Goal: Task Accomplishment & Management: Complete application form

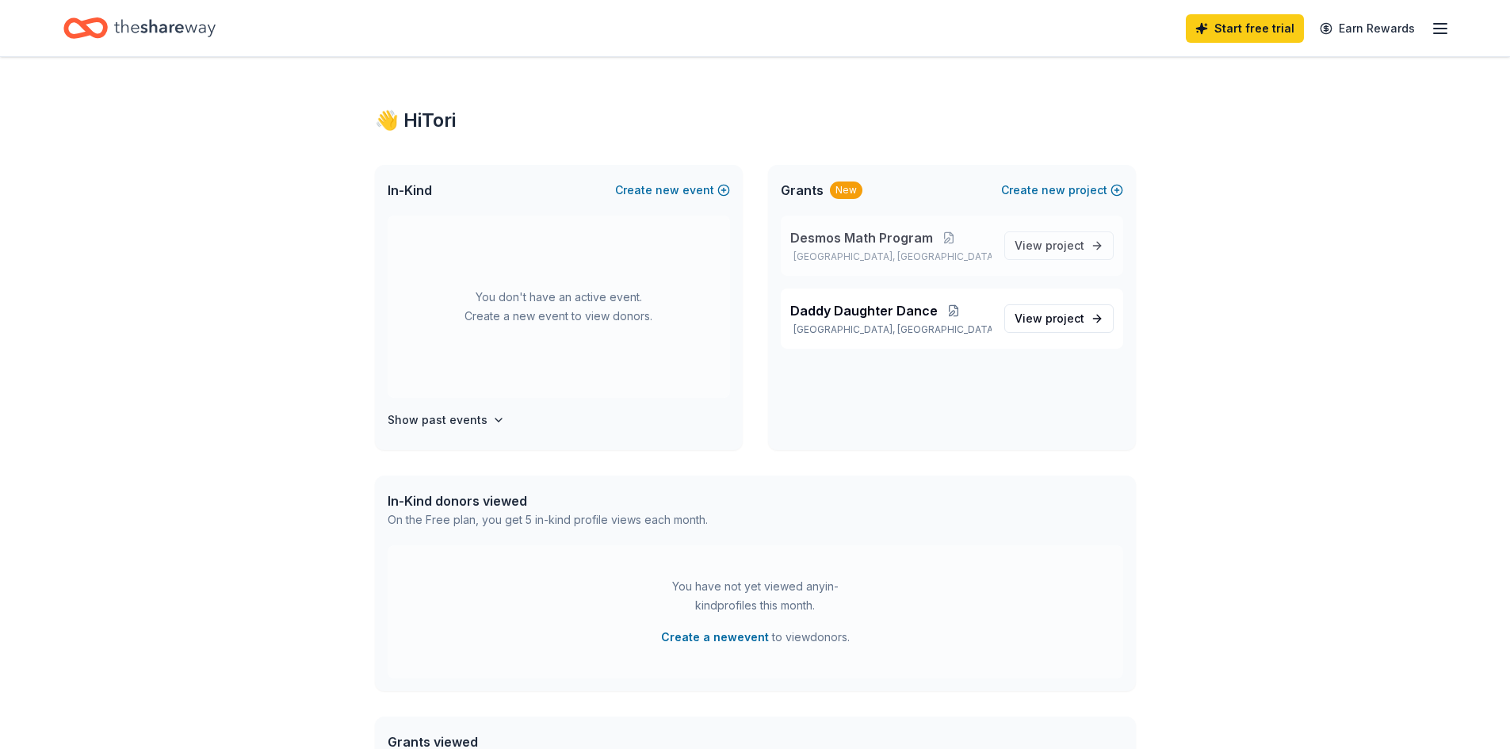
click at [920, 245] on span "Desmos Math Program" at bounding box center [862, 237] width 143 height 19
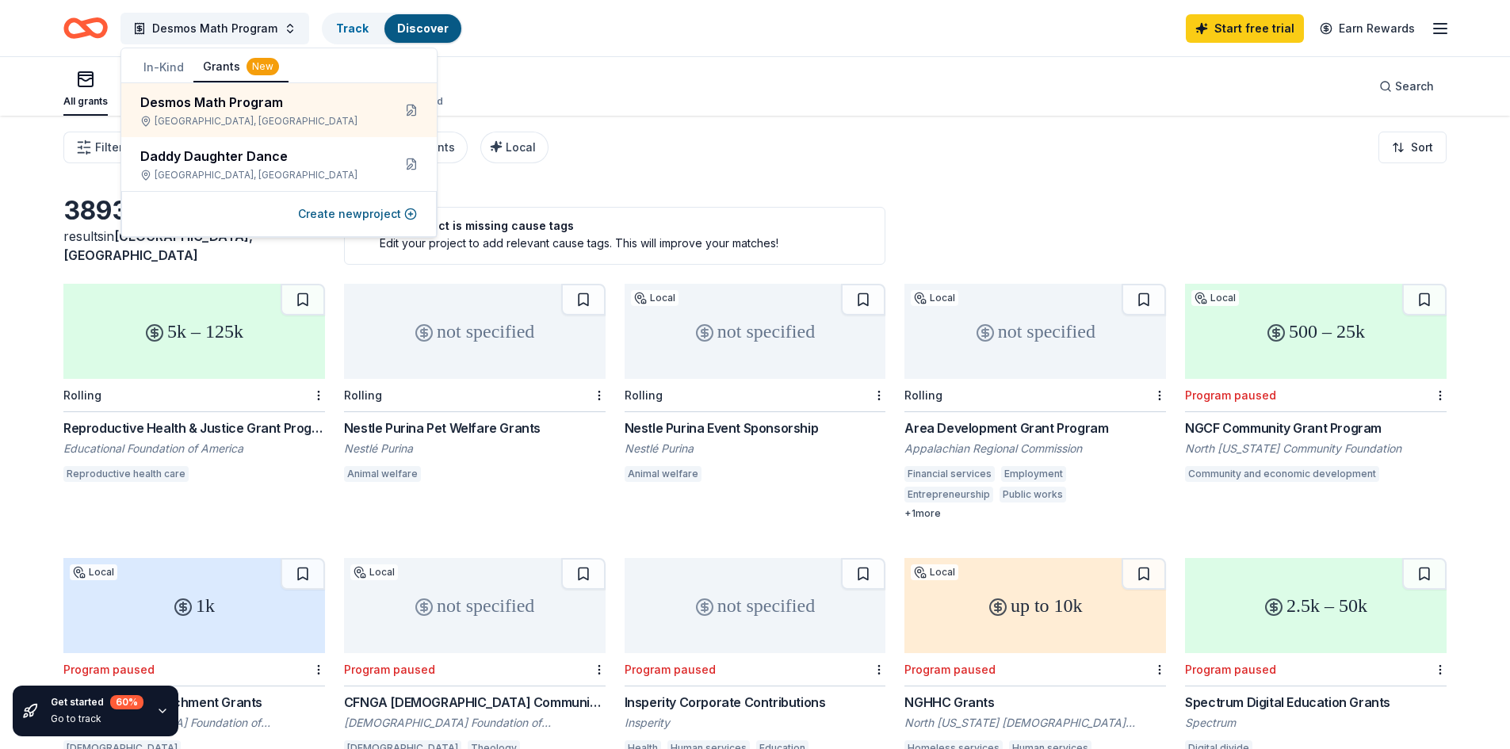
click at [1133, 203] on div "3893 results in [GEOGRAPHIC_DATA], [GEOGRAPHIC_DATA] Your project is missing ca…" at bounding box center [755, 230] width 1384 height 70
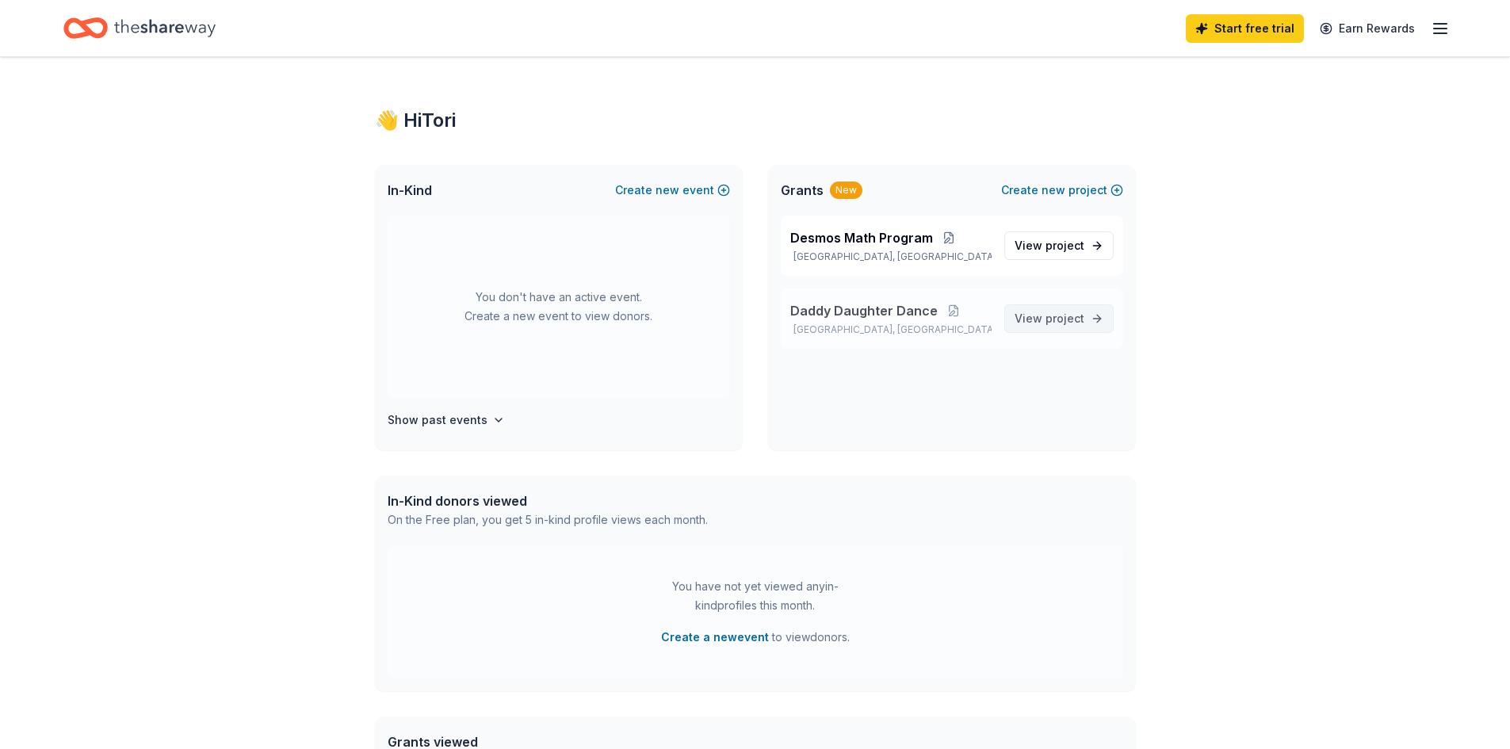
click at [1066, 328] on link "View project" at bounding box center [1059, 318] width 109 height 29
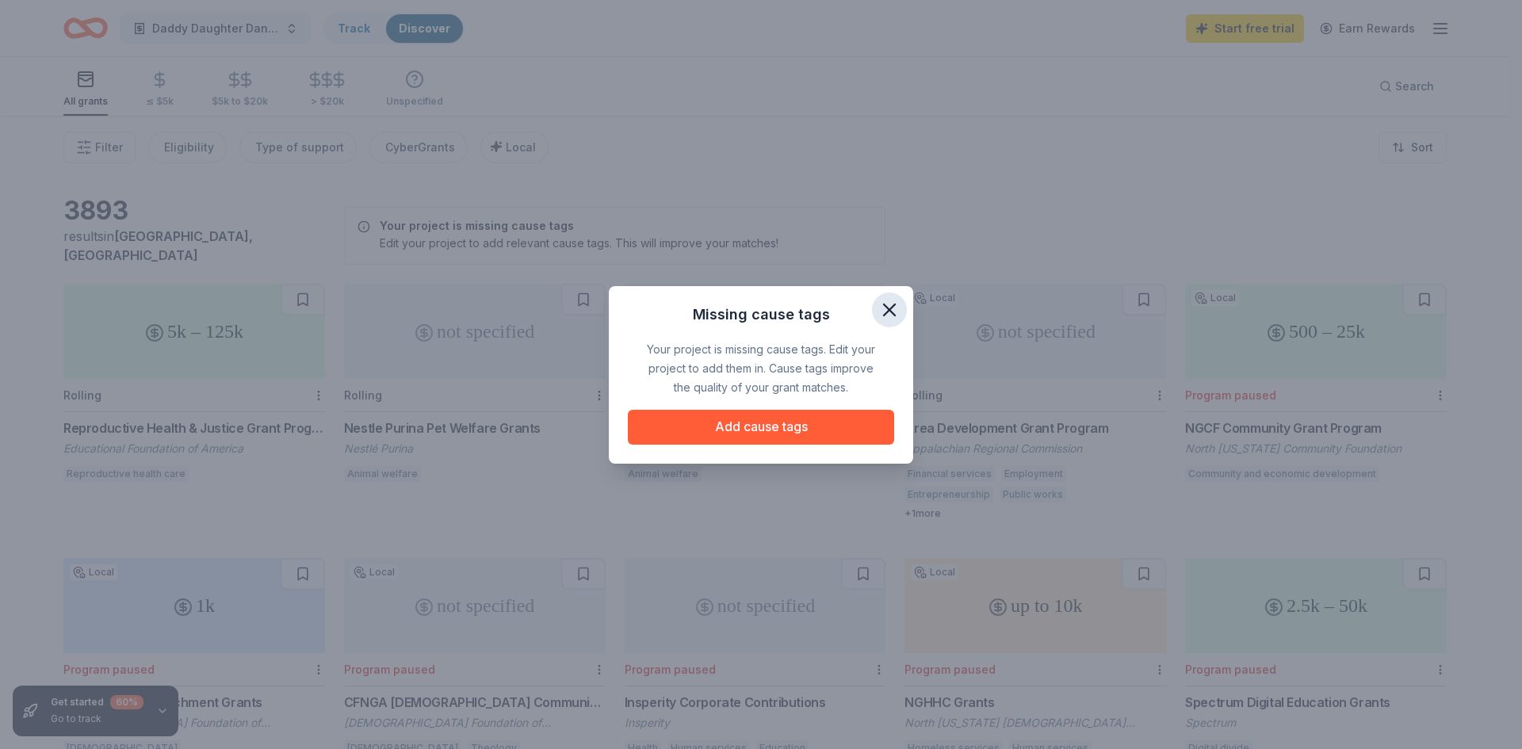
click at [888, 309] on icon "button" at bounding box center [889, 309] width 11 height 11
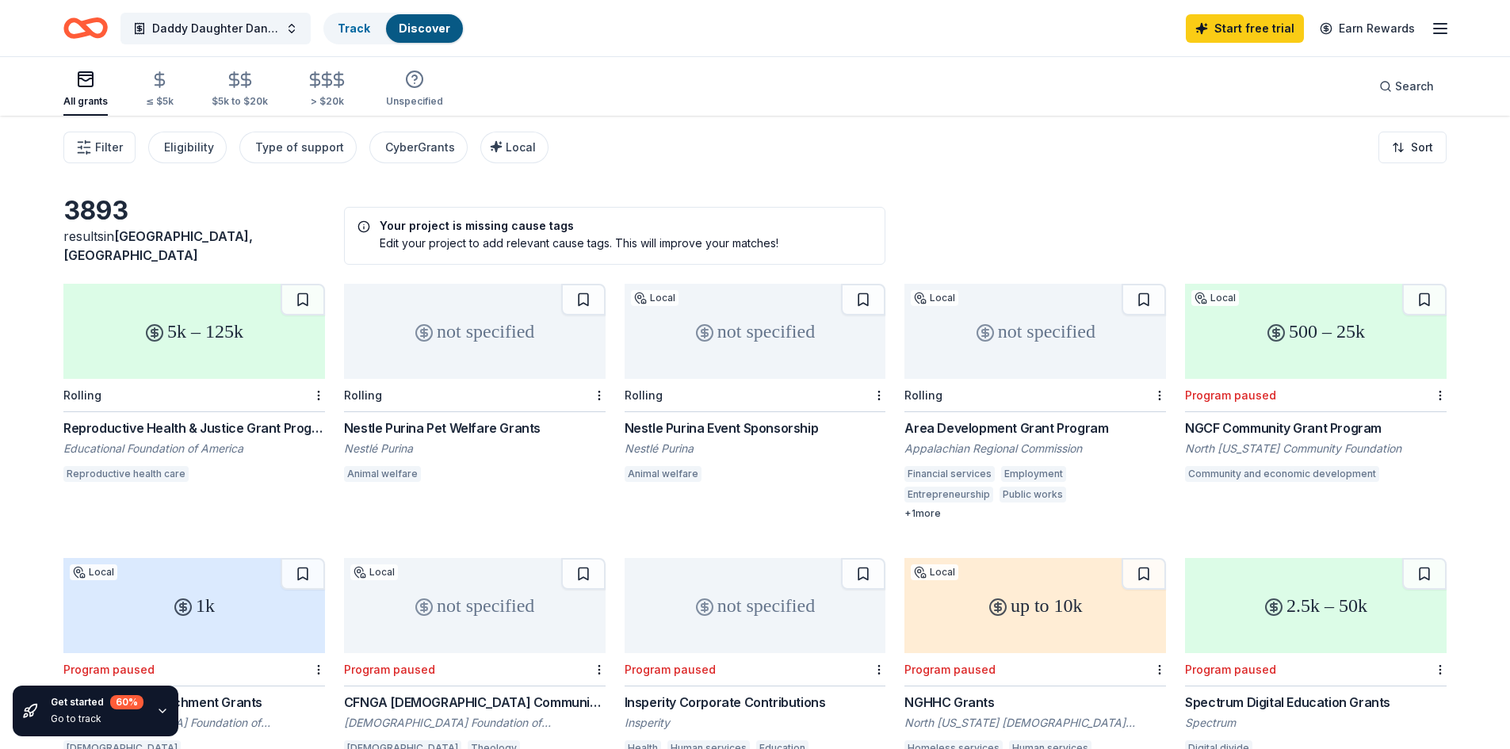
click at [82, 36] on icon "Home" at bounding box center [78, 28] width 25 height 16
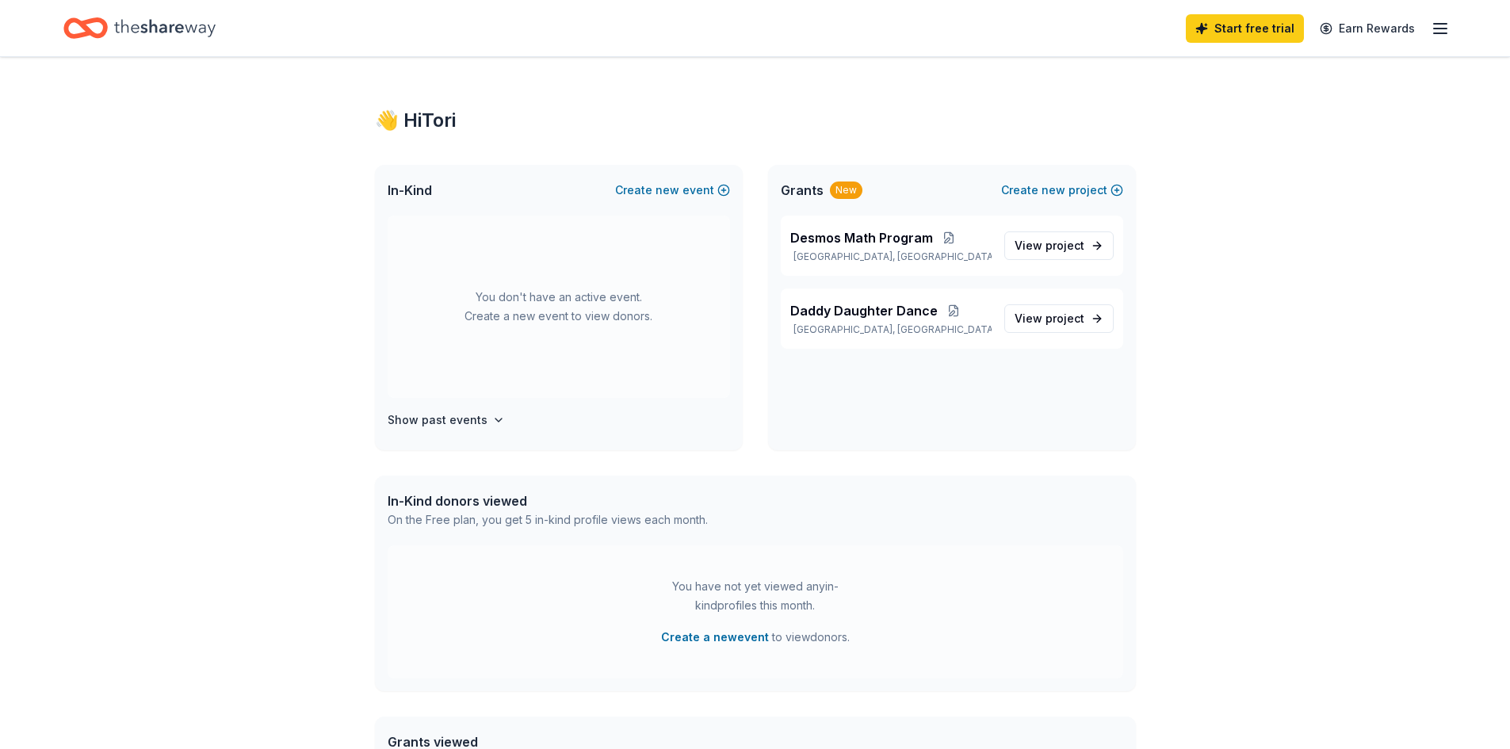
click at [618, 283] on div "You don't have an active event. Create a new event to view donors." at bounding box center [559, 307] width 343 height 182
click at [722, 187] on button "Create new event" at bounding box center [672, 190] width 115 height 19
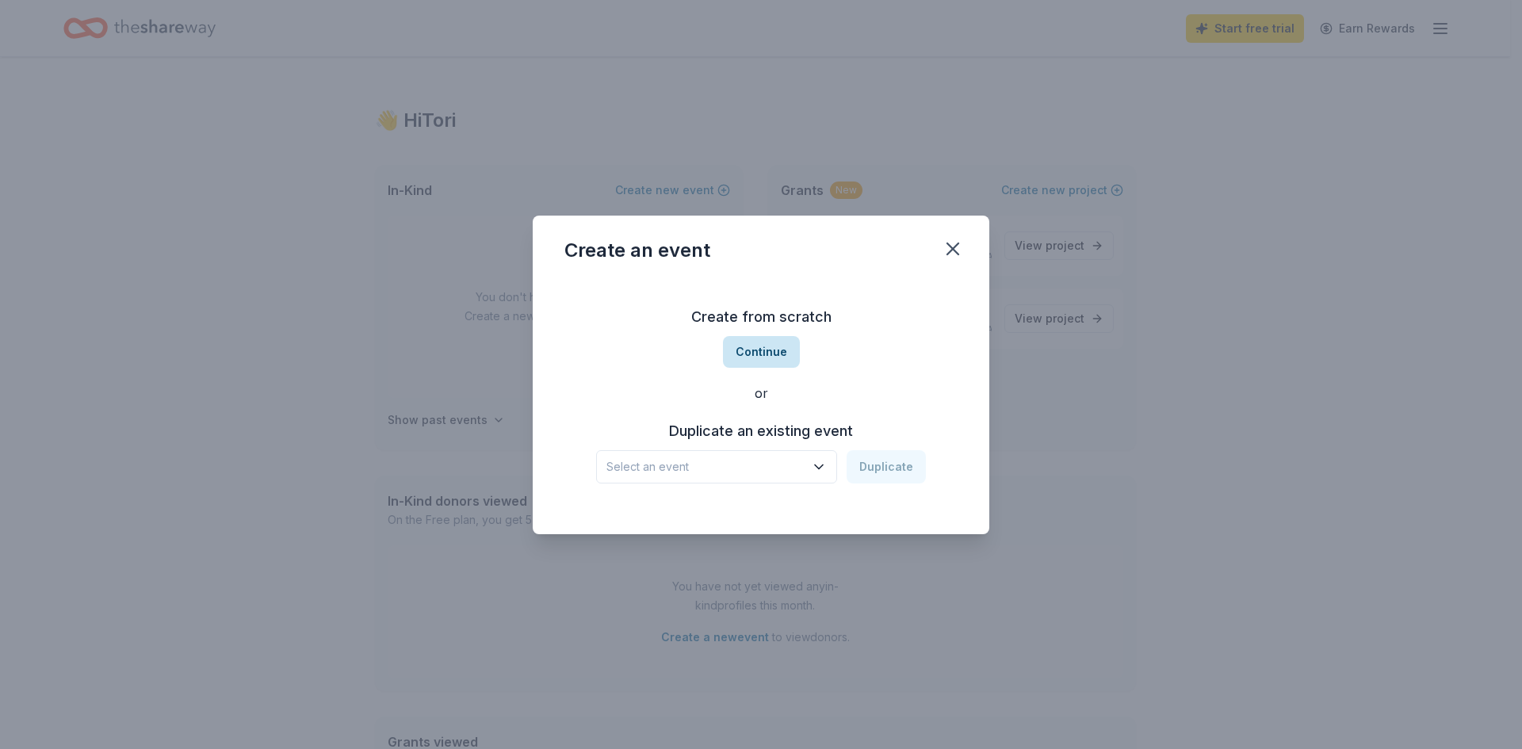
click at [776, 351] on button "Continue" at bounding box center [761, 352] width 77 height 32
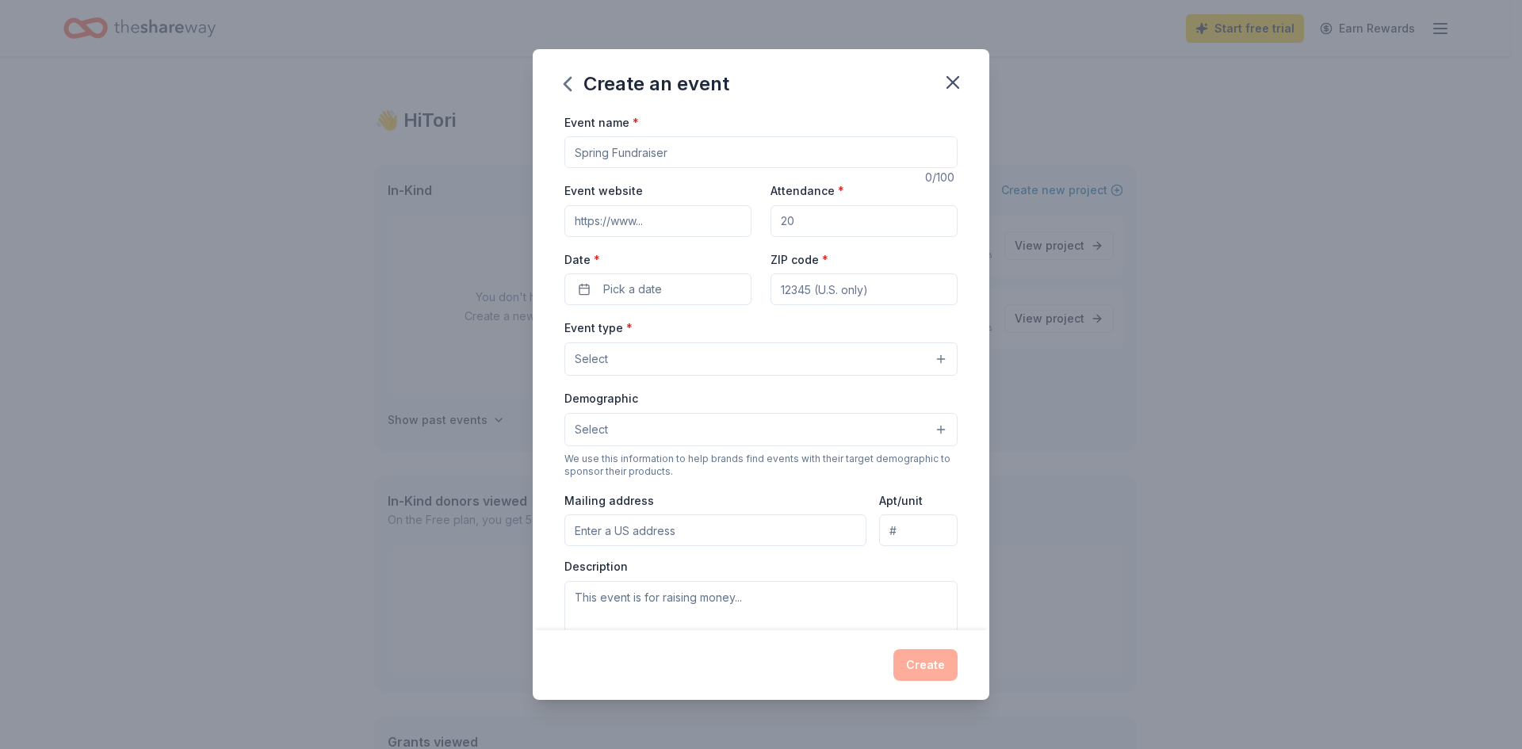
click at [642, 159] on input "Event name *" at bounding box center [761, 152] width 393 height 32
type input "Daddy-Daughter Dance"
click at [811, 228] on input "Attendance *" at bounding box center [864, 221] width 187 height 32
type input "700"
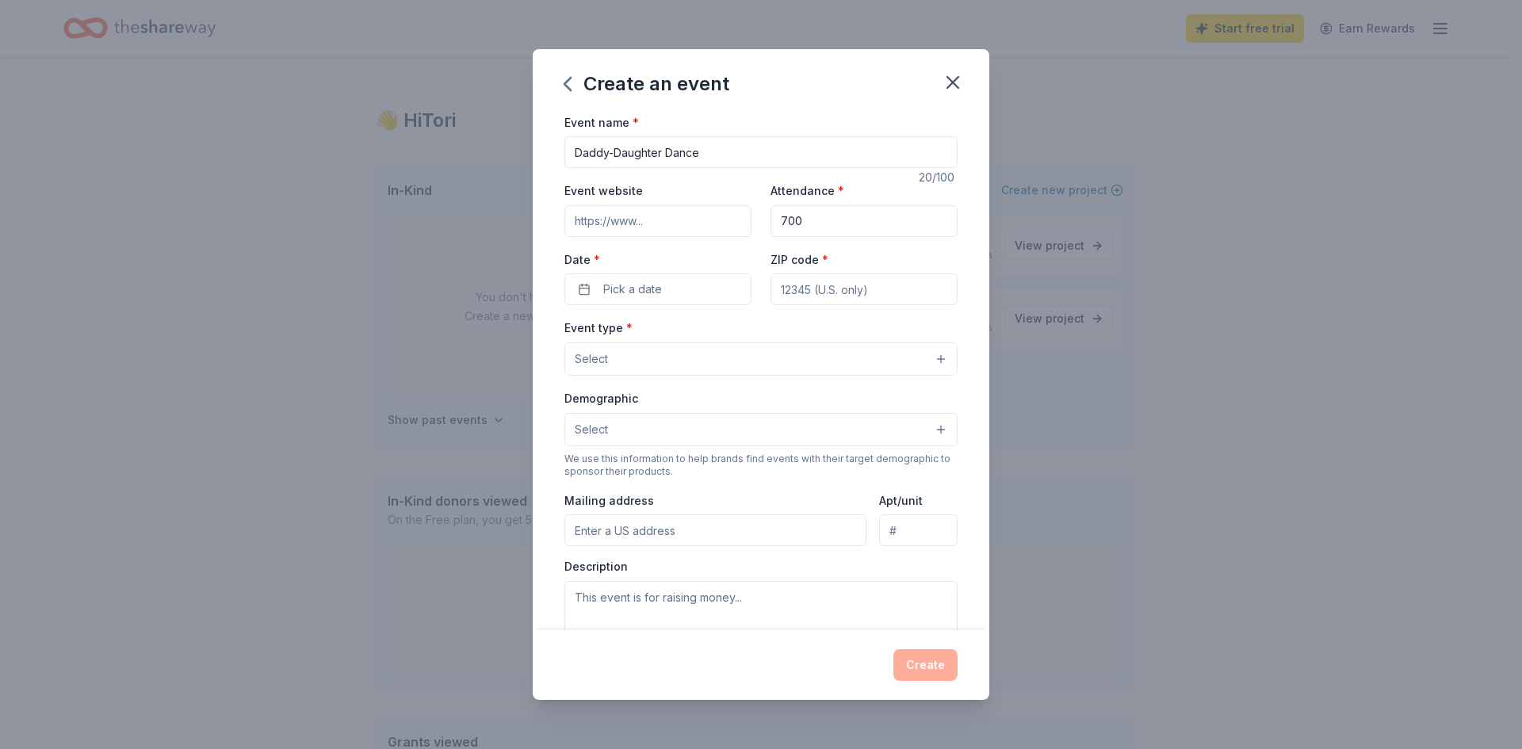
click at [808, 281] on input "ZIP code *" at bounding box center [864, 290] width 187 height 32
type input "30549"
type input "400 Gum Springs Church Rd"
click at [678, 353] on button "Select" at bounding box center [761, 359] width 393 height 33
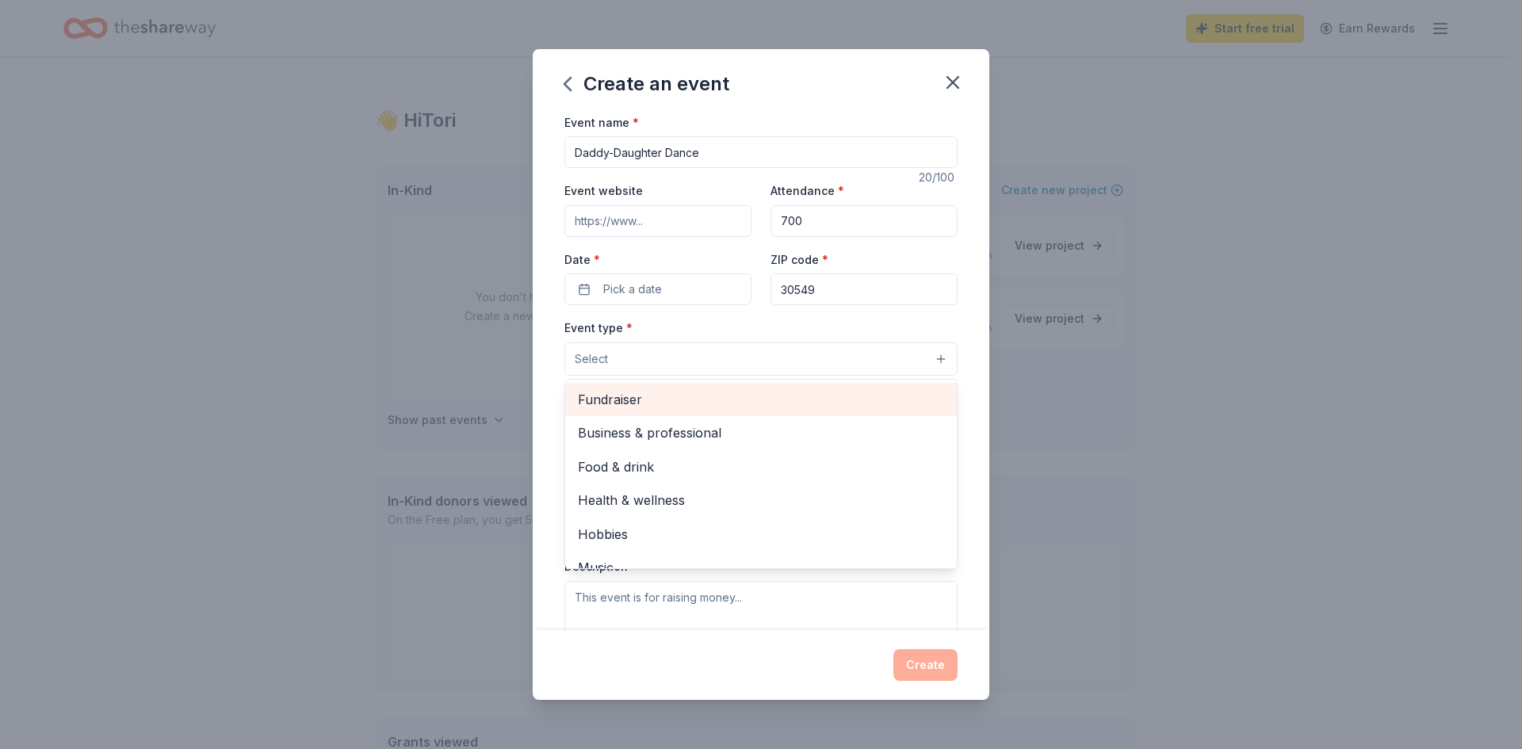
click at [680, 401] on span "Fundraiser" at bounding box center [761, 399] width 366 height 21
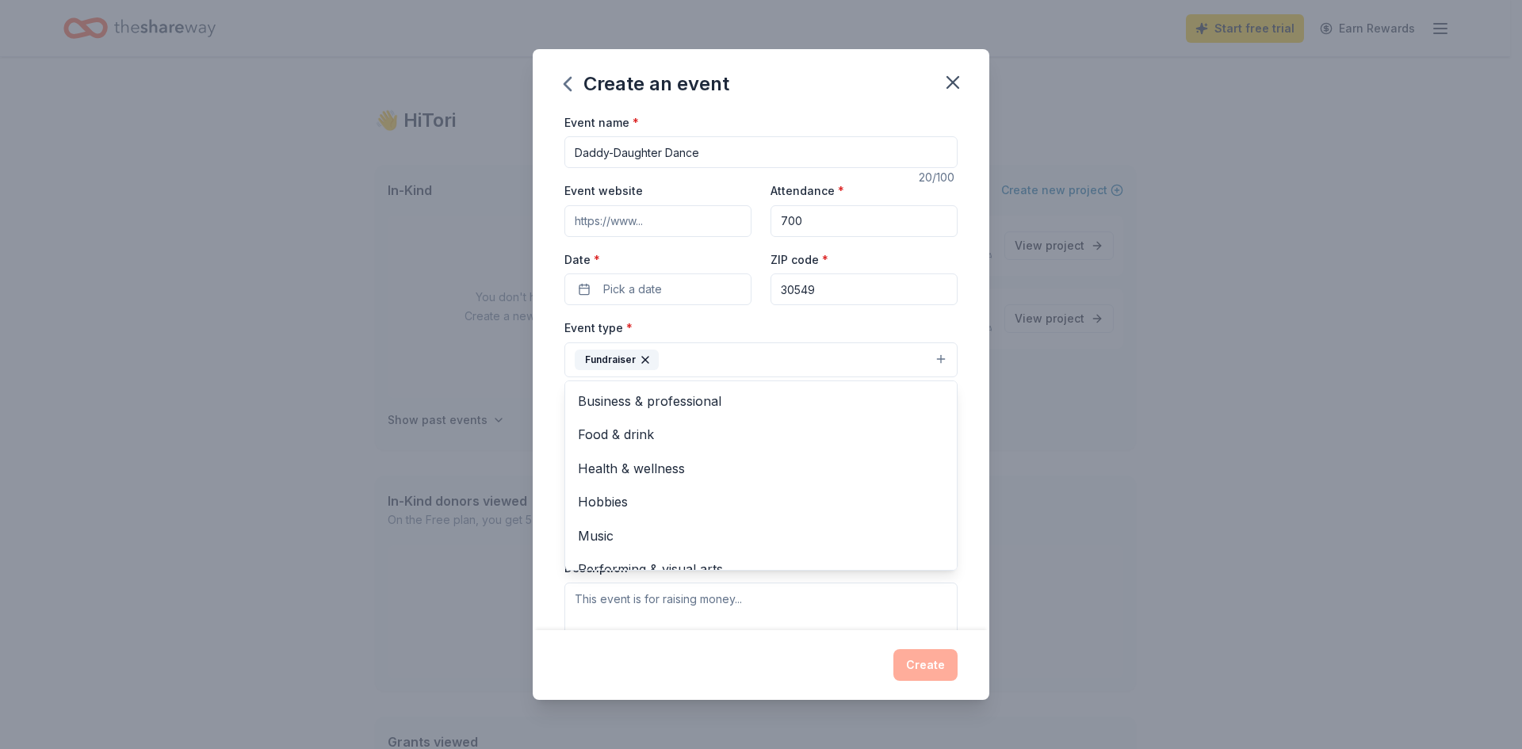
click at [916, 327] on div "Event type * Fundraiser Business & professional Food & drink Health & wellness …" at bounding box center [761, 347] width 393 height 59
click at [644, 441] on button "Select" at bounding box center [761, 431] width 393 height 33
click at [546, 412] on div "Event name * Daddy-Daughter Dance 20 /100 Event website Attendance * 700 Date *…" at bounding box center [761, 372] width 457 height 519
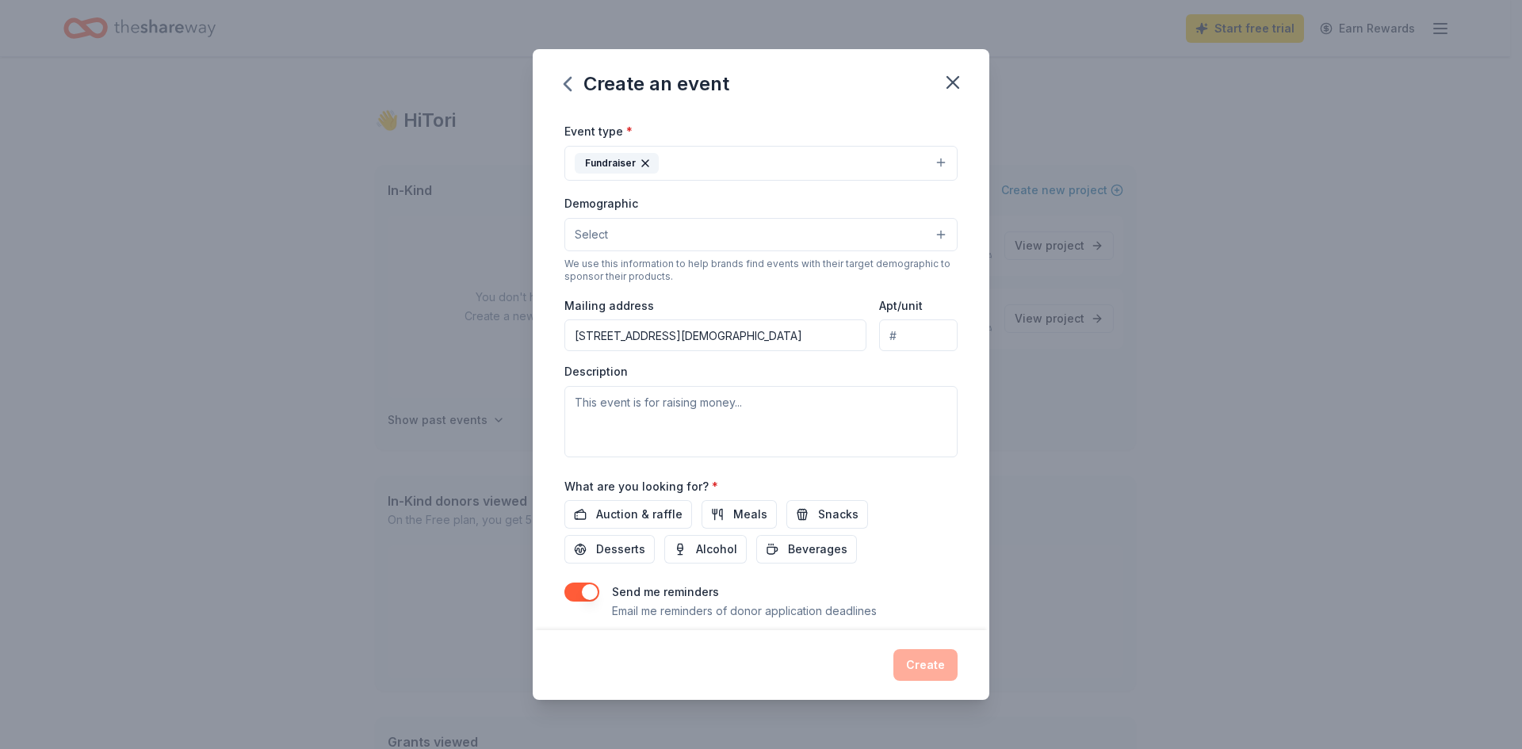
scroll to position [198, 0]
click at [590, 409] on textarea at bounding box center [761, 420] width 393 height 71
click at [574, 401] on textarea "Daddy-Daughter Dance" at bounding box center [761, 420] width 393 height 71
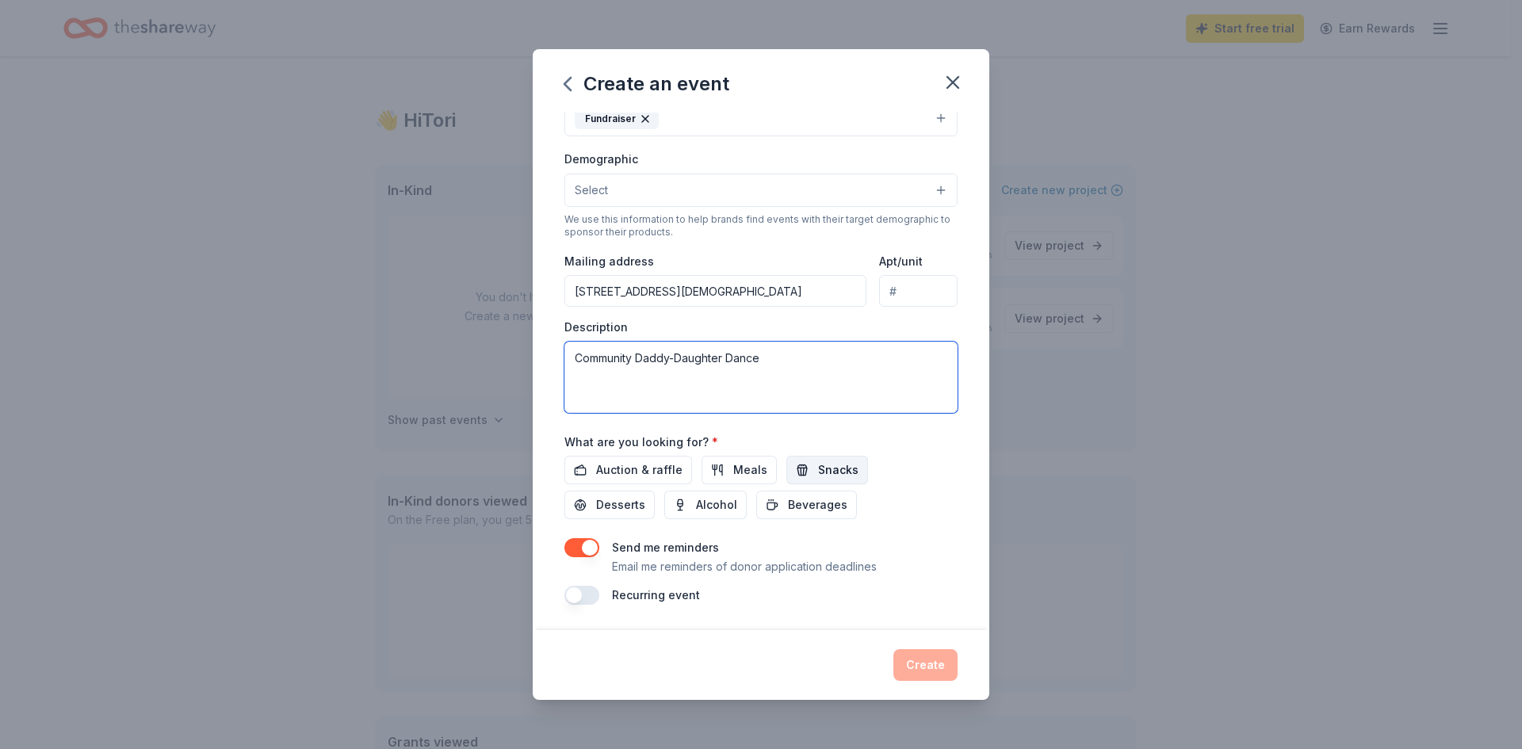
type textarea "Community Daddy-Daughter Dance"
click at [825, 466] on span "Snacks" at bounding box center [838, 470] width 40 height 19
click at [806, 494] on button "Beverages" at bounding box center [806, 505] width 101 height 29
click at [662, 472] on span "Auction & raffle" at bounding box center [639, 470] width 86 height 19
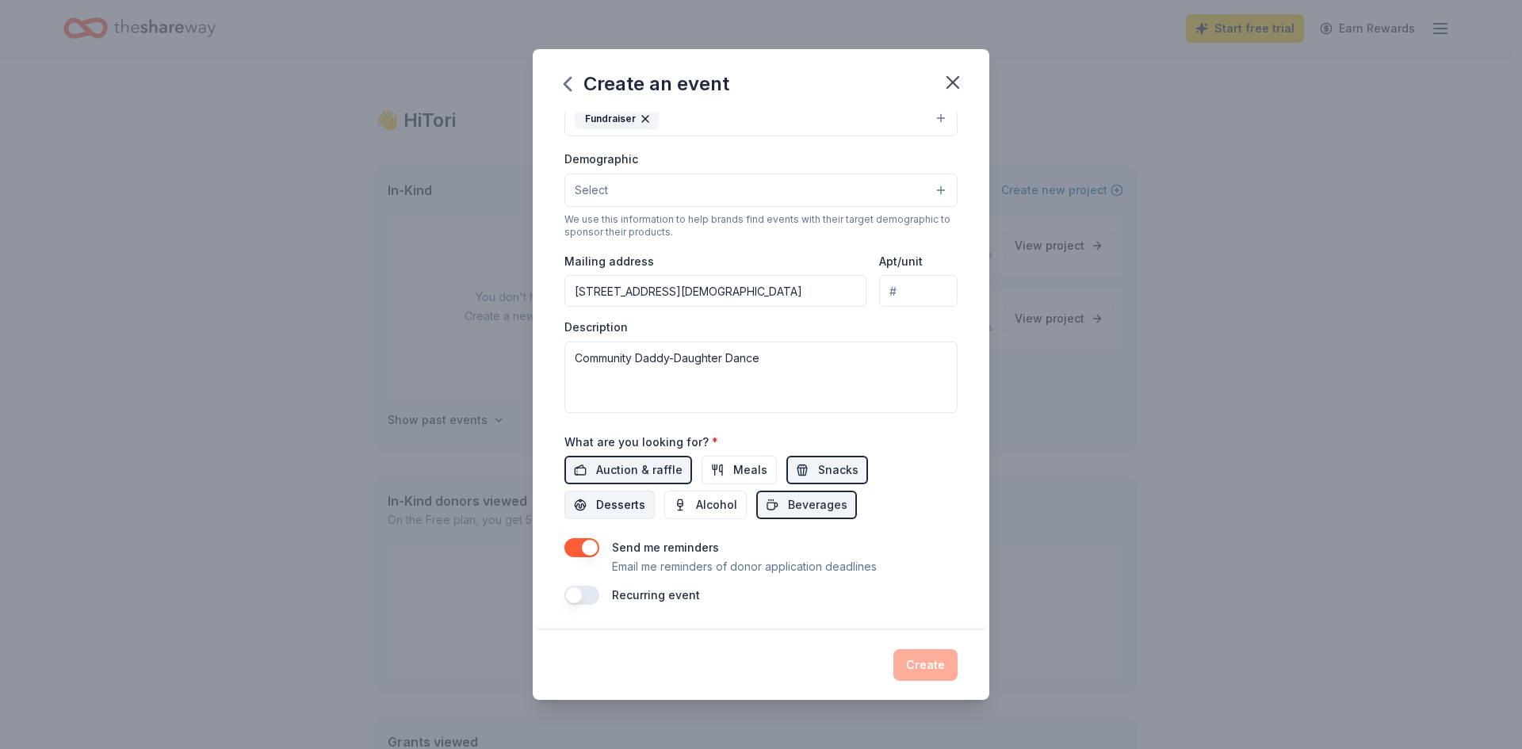
click at [622, 503] on span "Desserts" at bounding box center [620, 505] width 49 height 19
click at [581, 539] on button "button" at bounding box center [582, 547] width 35 height 19
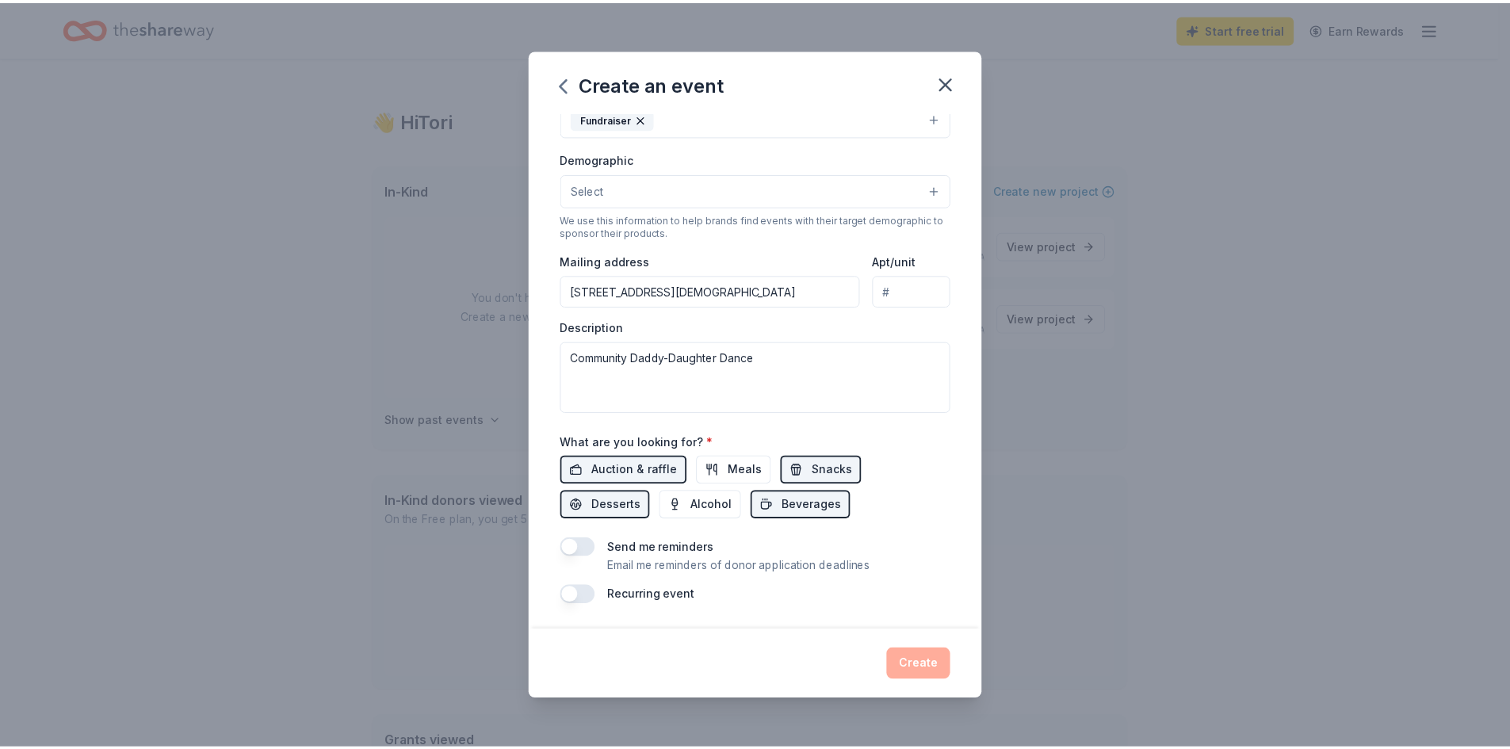
scroll to position [0, 0]
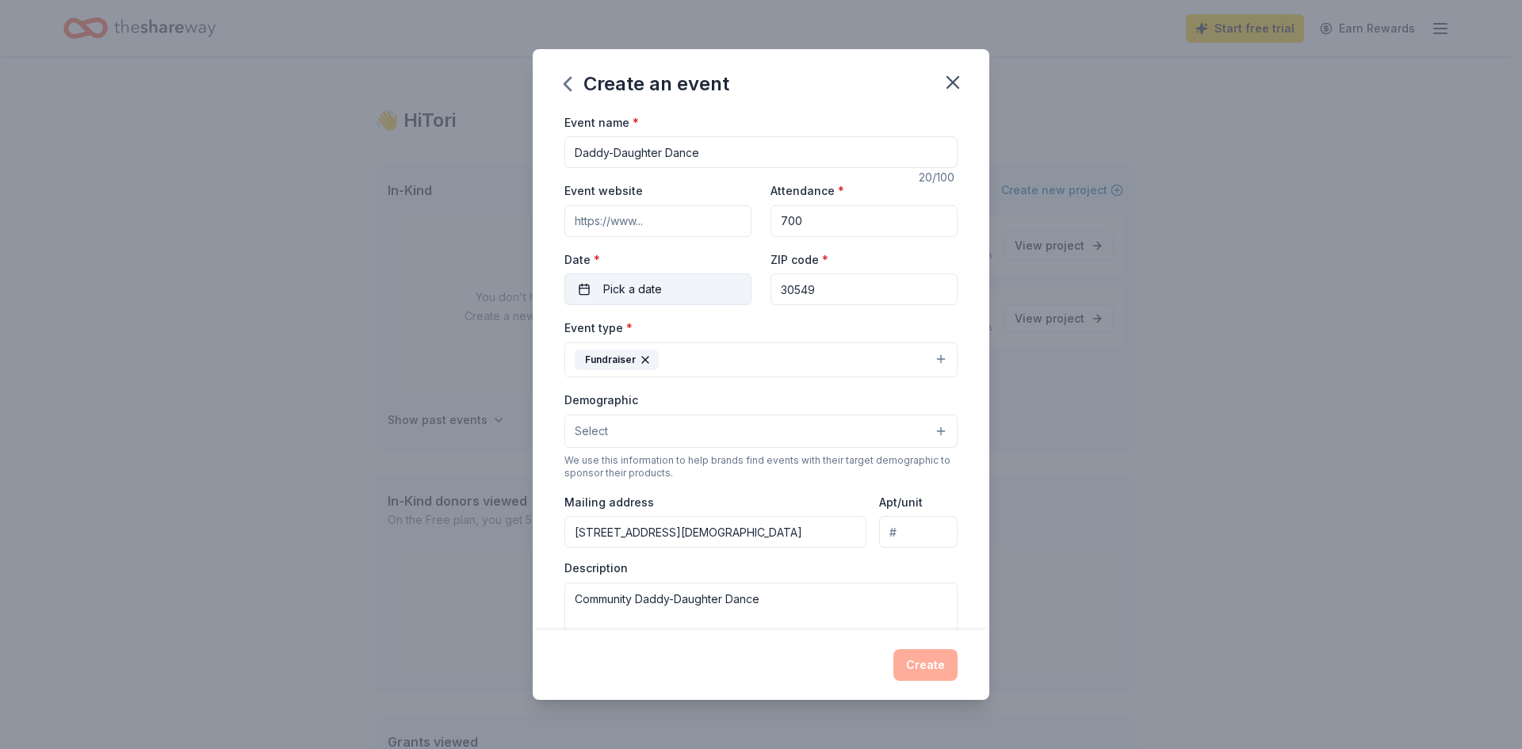
click at [630, 291] on span "Pick a date" at bounding box center [632, 289] width 59 height 19
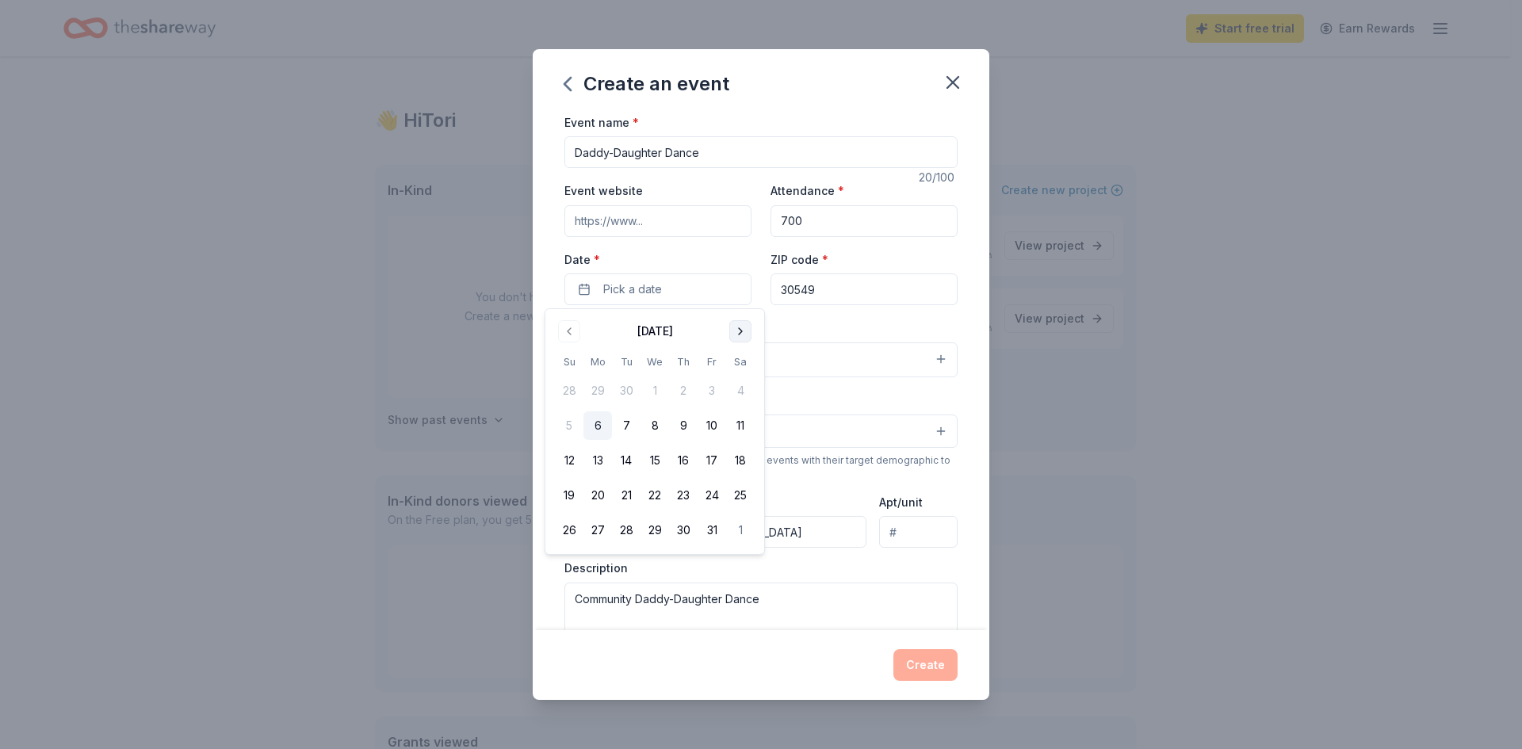
click at [741, 333] on button "Go to next month" at bounding box center [740, 331] width 22 height 22
click at [730, 388] on button "7" at bounding box center [740, 391] width 29 height 29
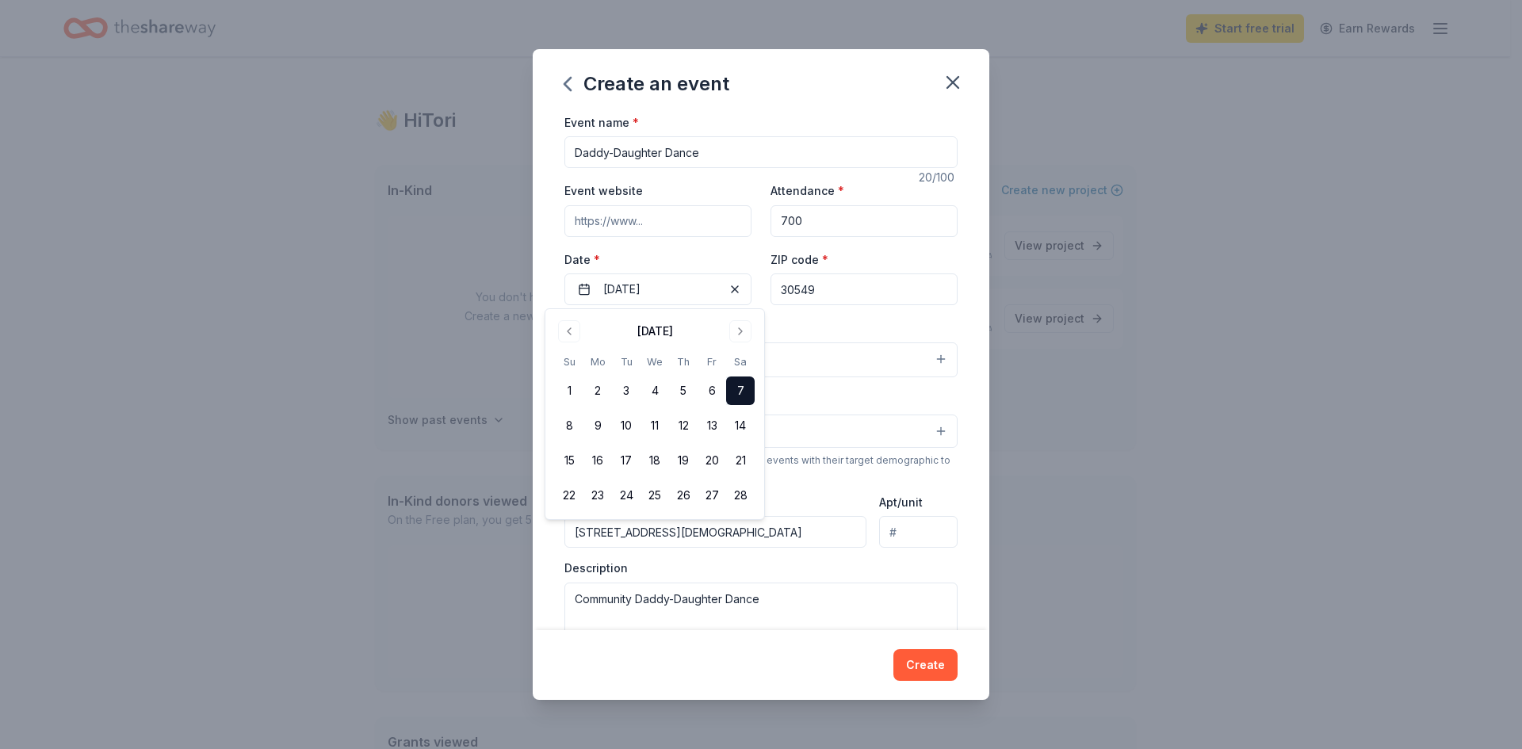
click at [945, 262] on div "ZIP code * 30549" at bounding box center [864, 278] width 187 height 56
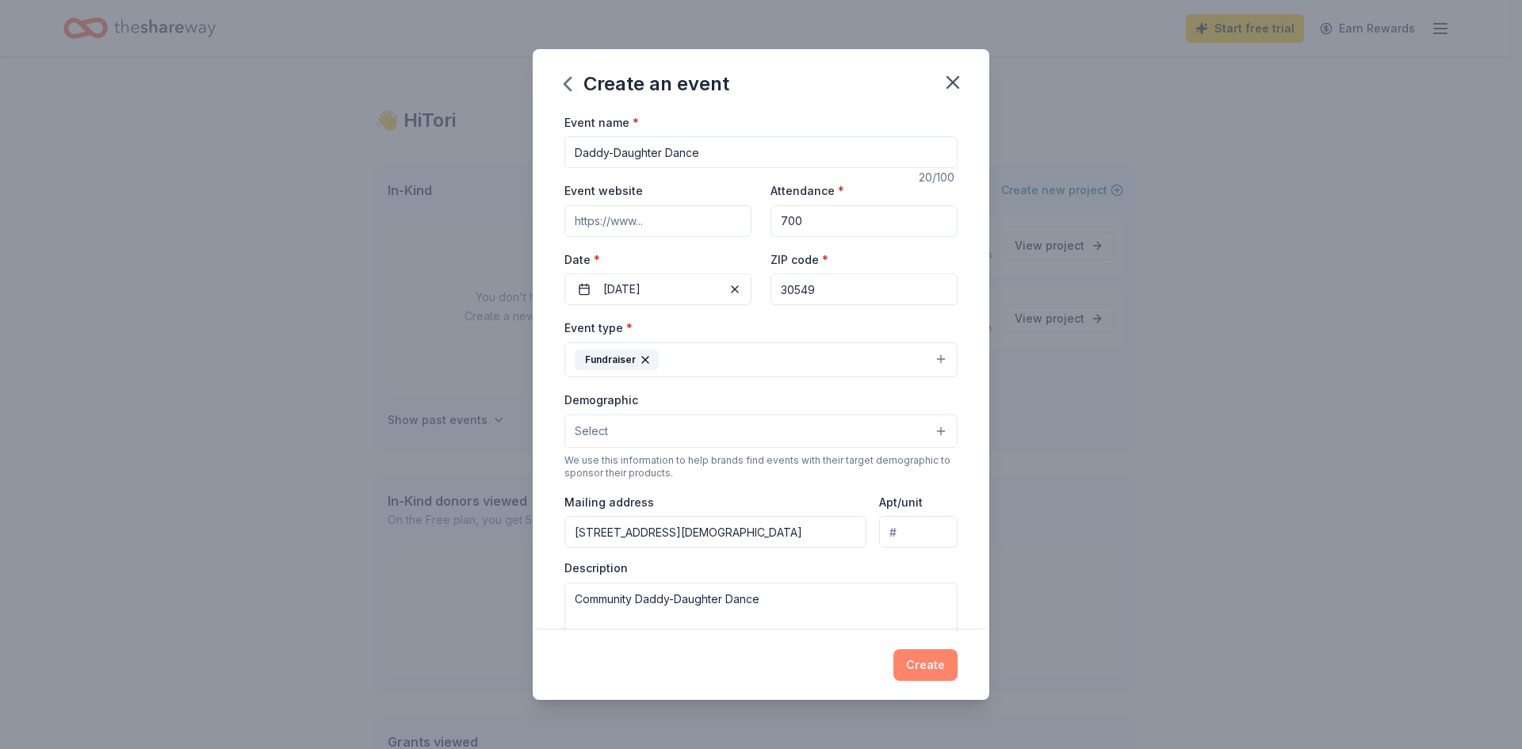
click at [934, 663] on button "Create" at bounding box center [926, 665] width 64 height 32
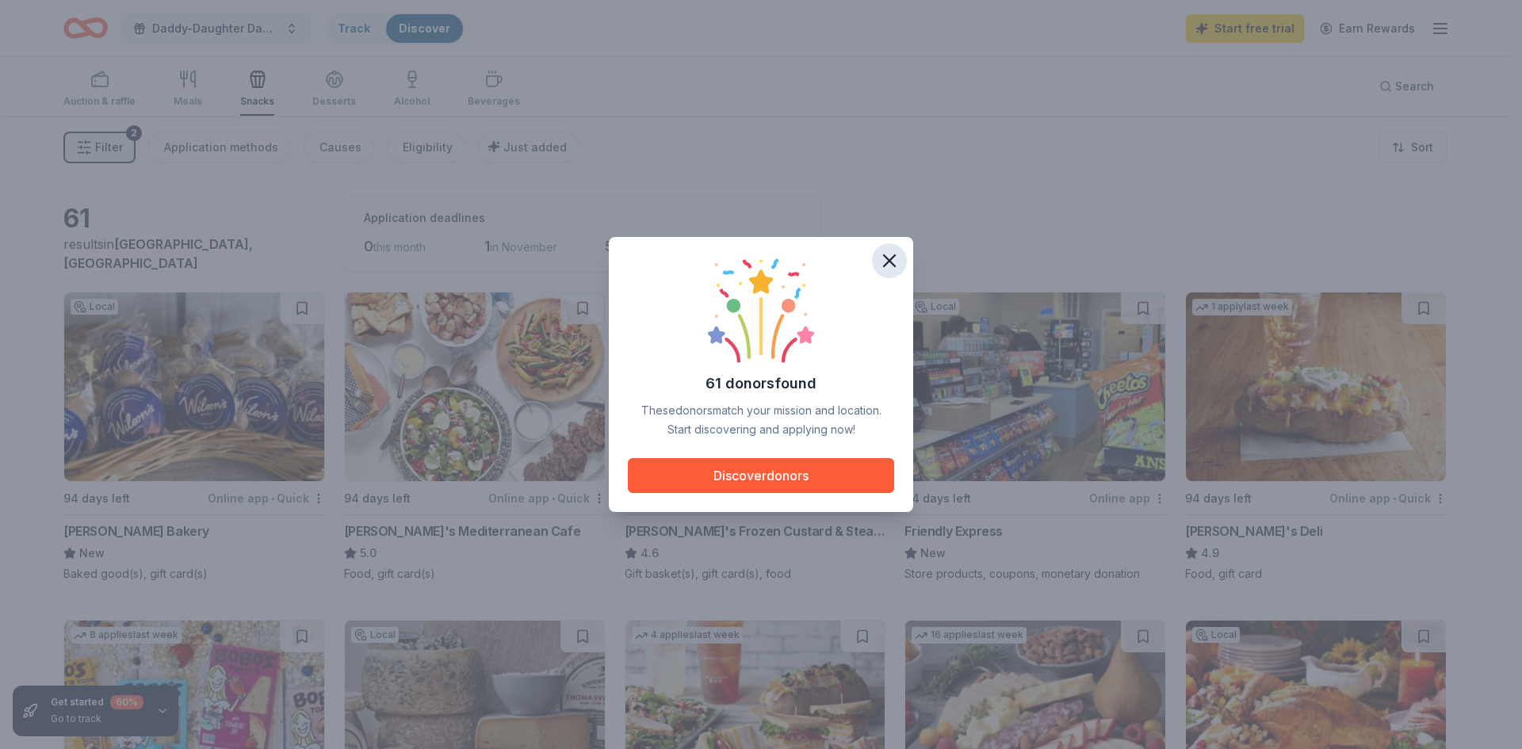
click at [889, 260] on icon "button" at bounding box center [889, 260] width 11 height 11
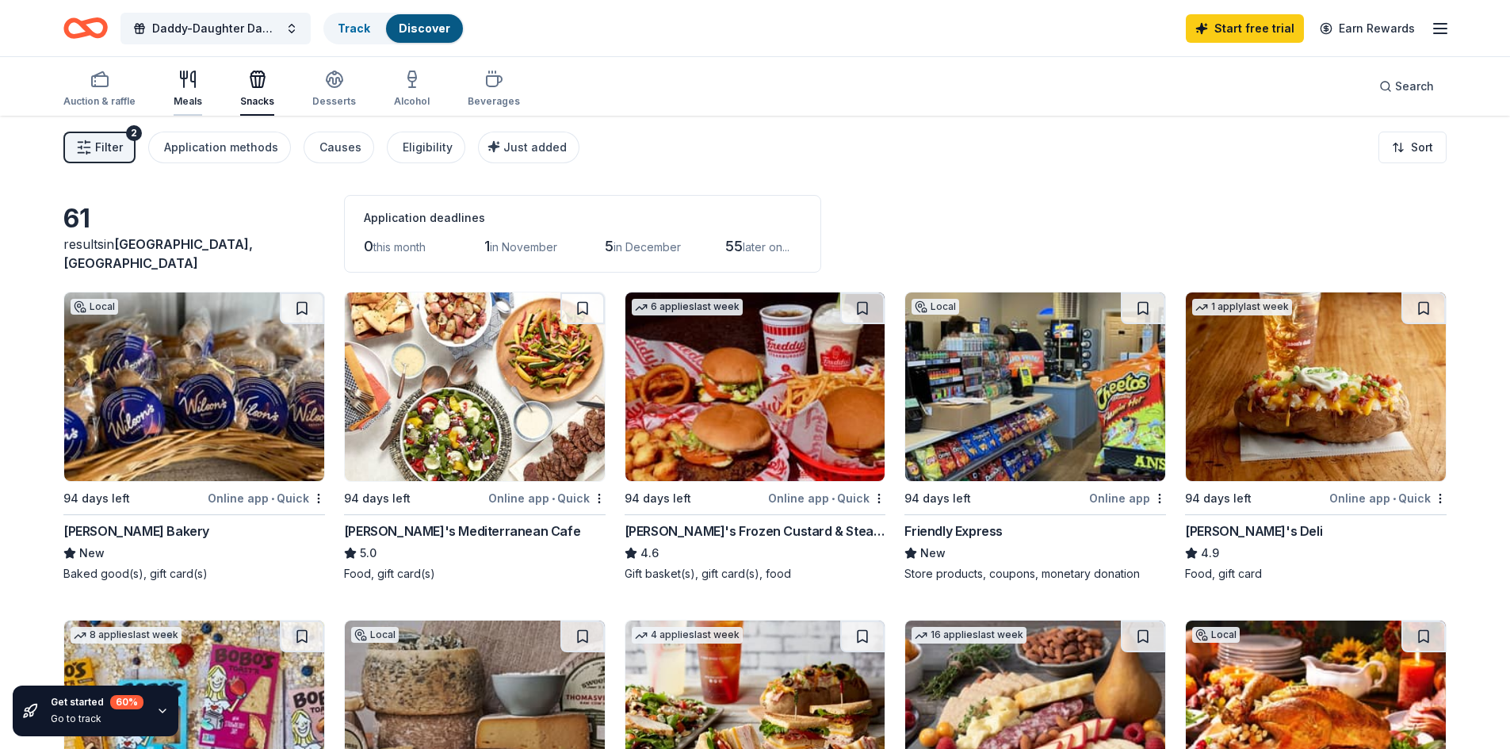
click at [185, 90] on div "Meals" at bounding box center [188, 89] width 29 height 38
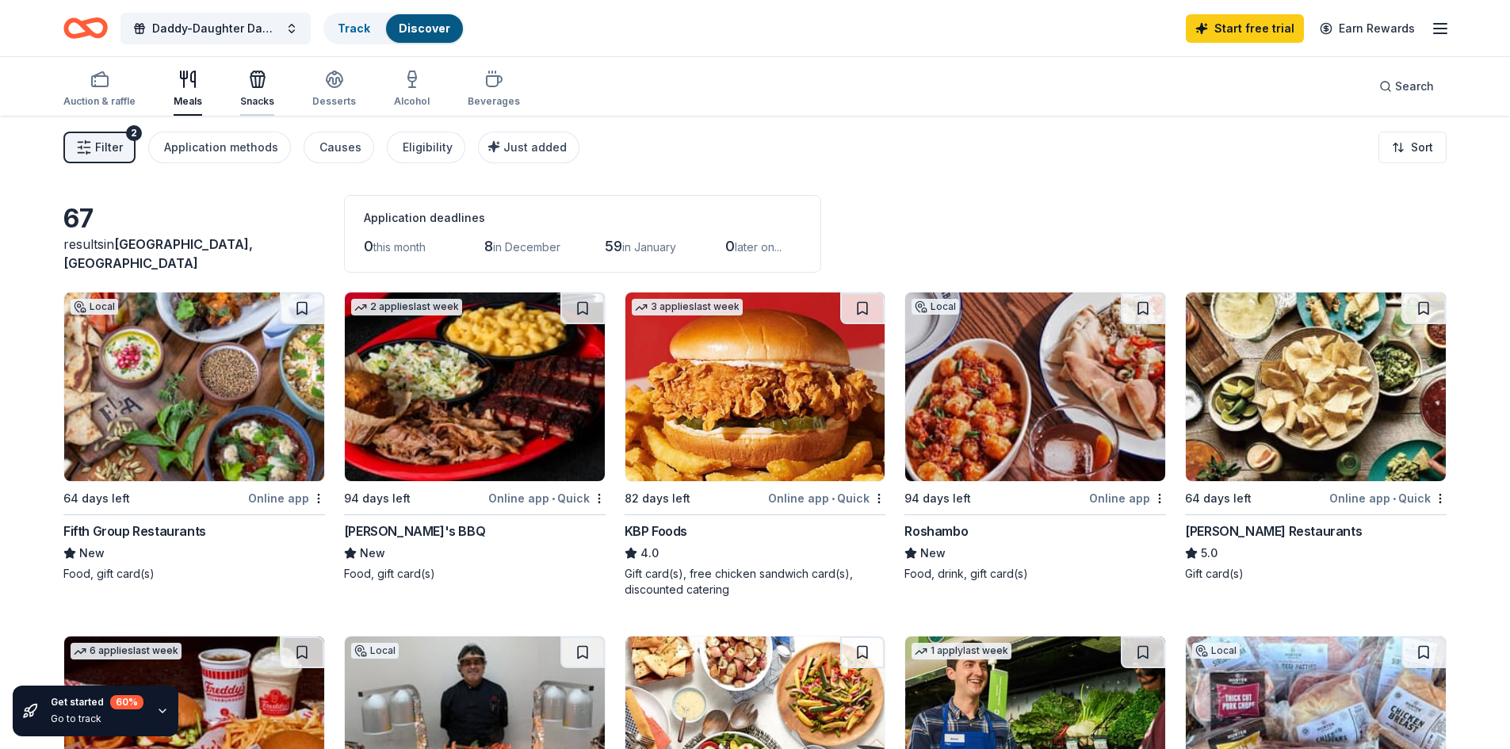
click at [265, 78] on div "button" at bounding box center [257, 79] width 34 height 19
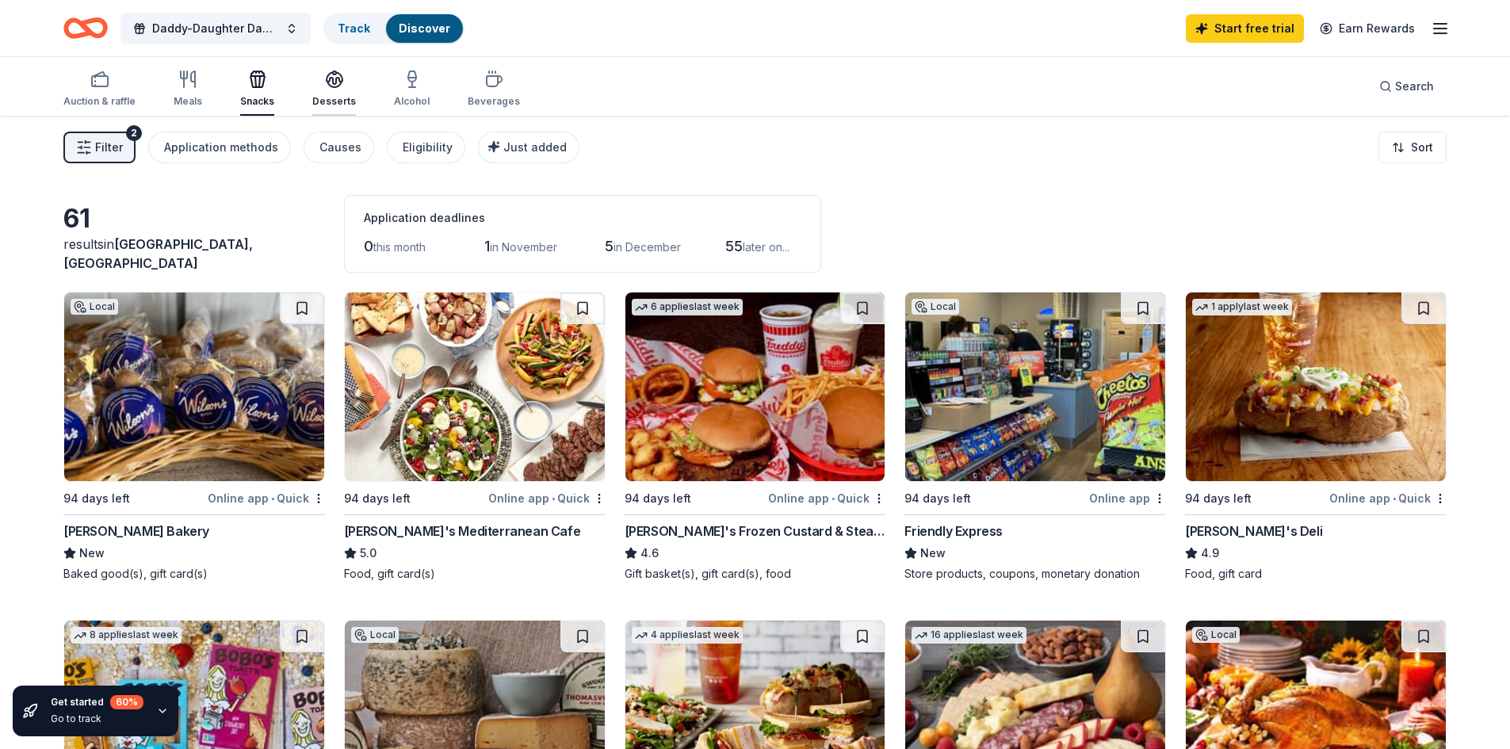
click at [325, 85] on icon "button" at bounding box center [334, 79] width 19 height 19
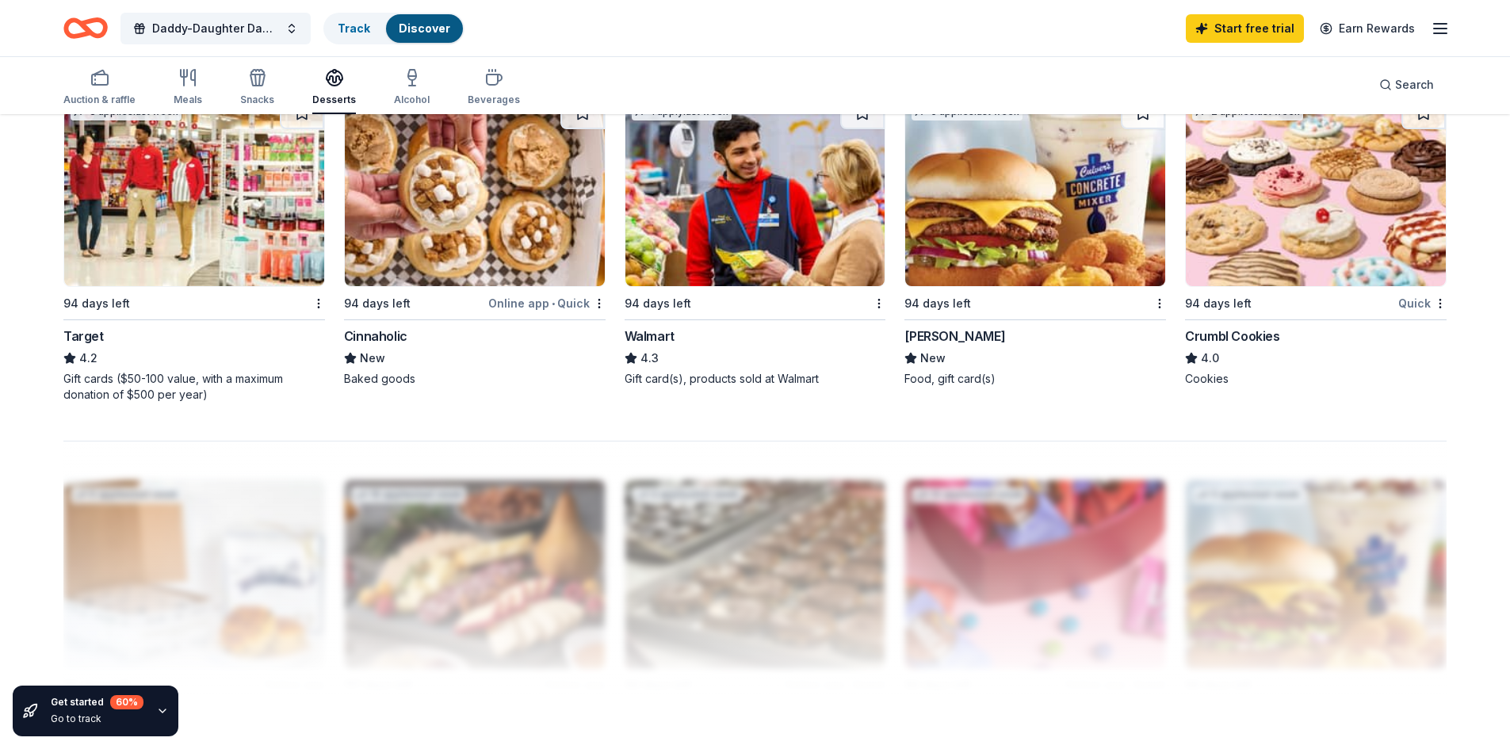
scroll to position [1212, 0]
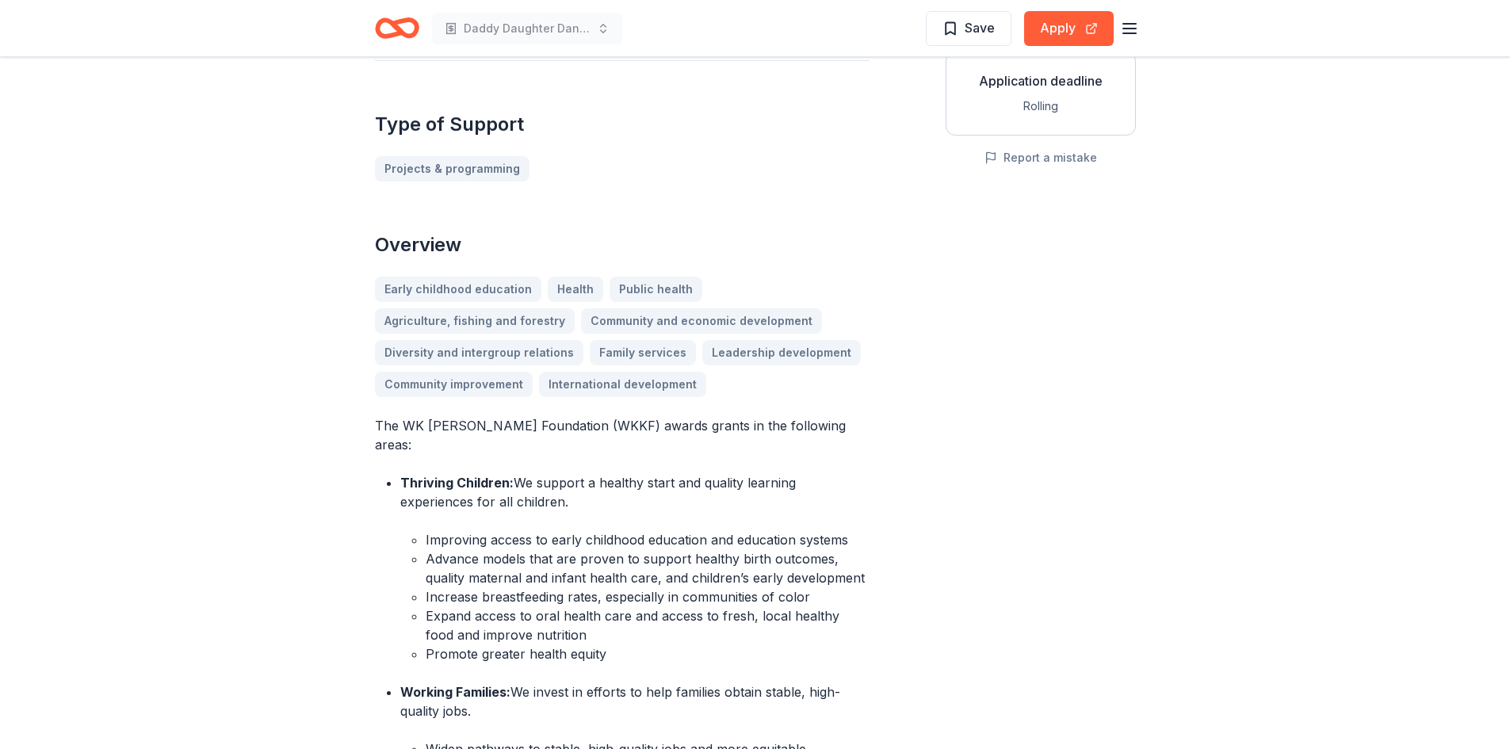
scroll to position [302, 0]
